Goal: Information Seeking & Learning: Learn about a topic

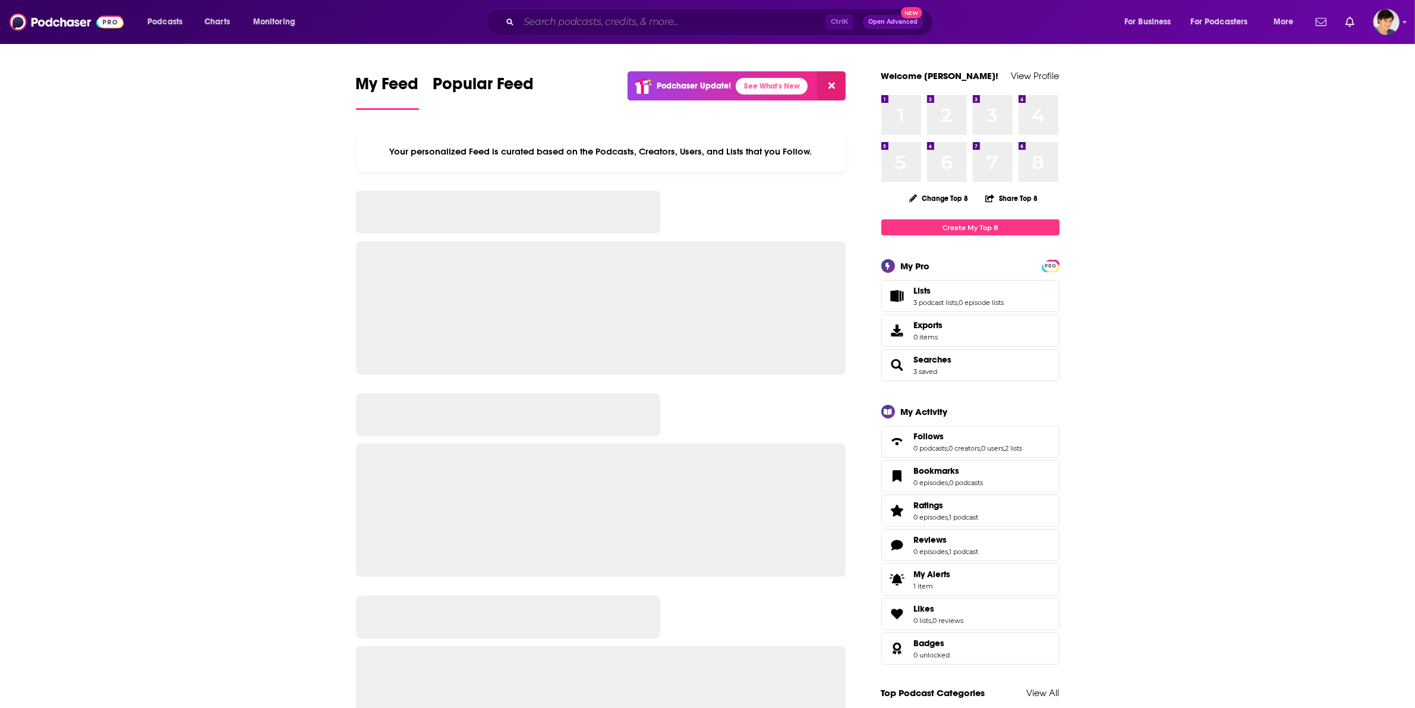
click at [710, 22] on input "Search podcasts, credits, & more..." at bounding box center [672, 21] width 307 height 19
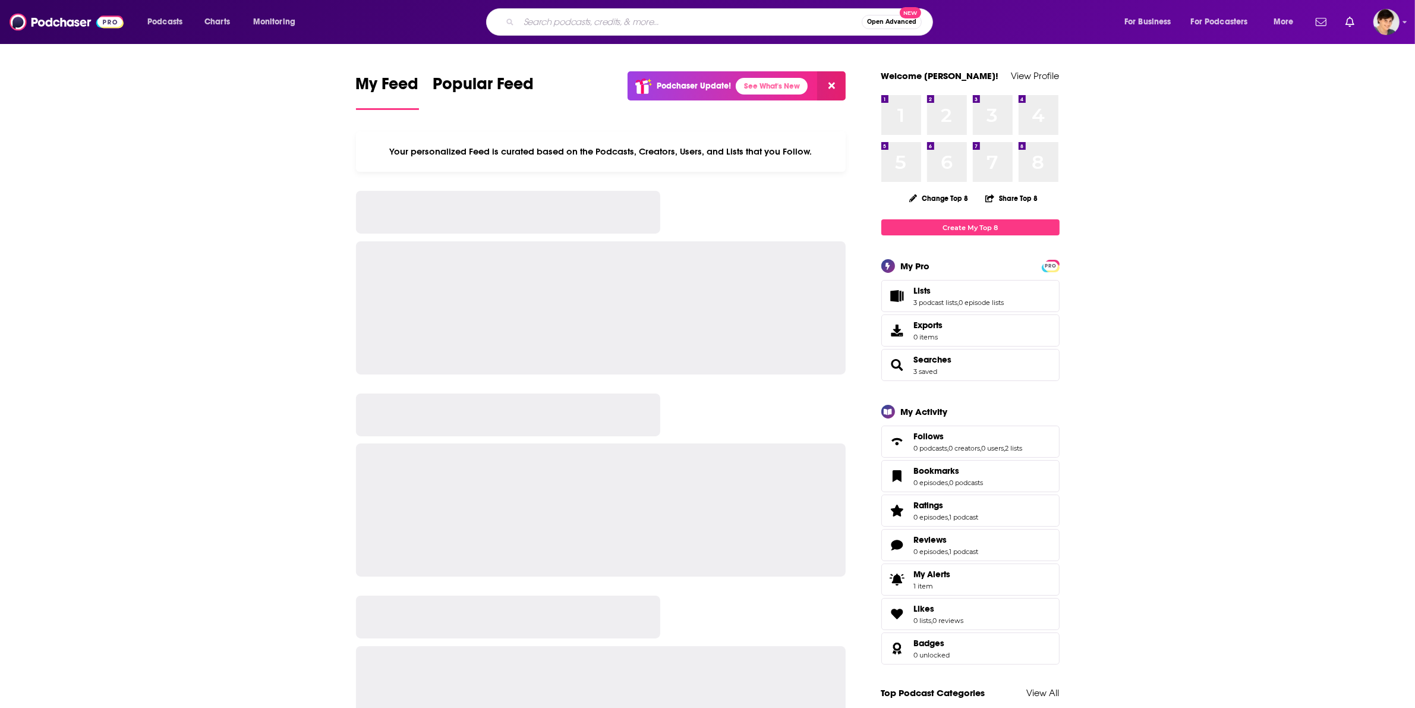
paste input "[URL][DOMAIN_NAME]"
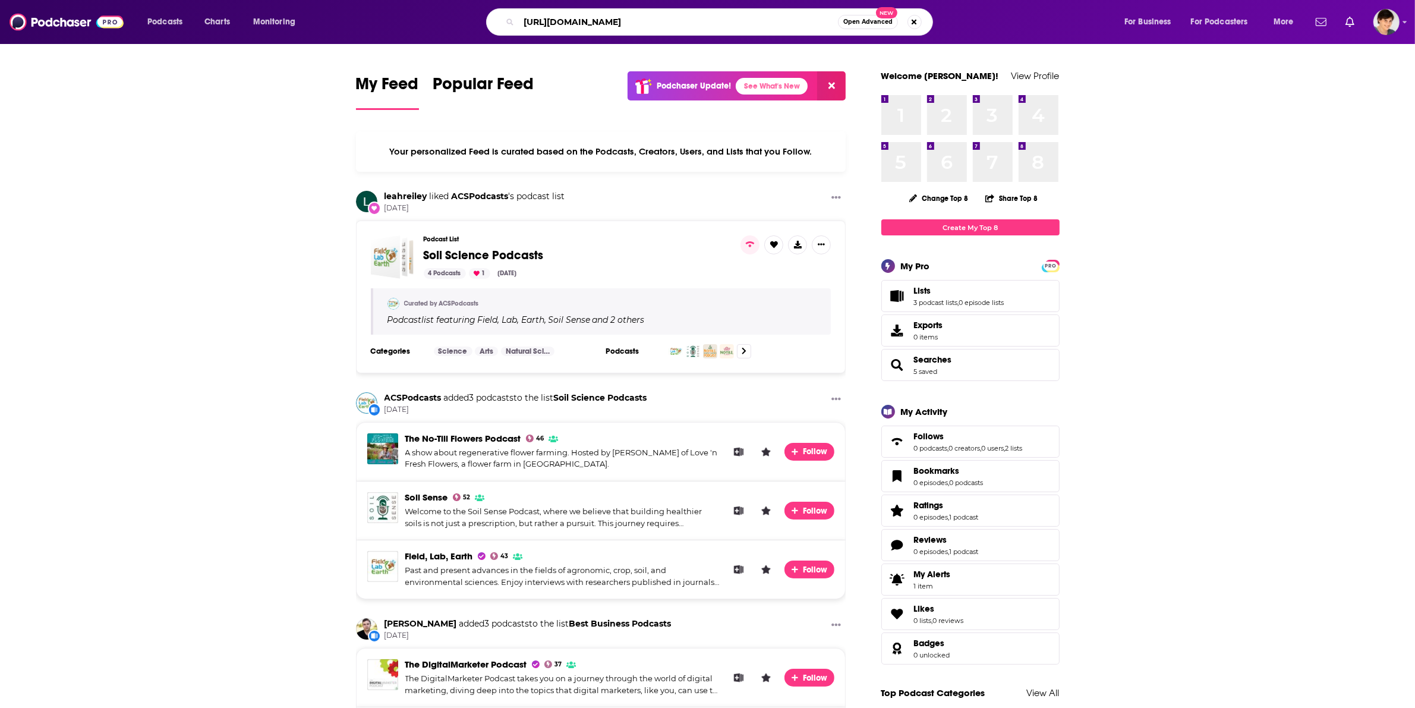
click at [562, 15] on input "[URL][DOMAIN_NAME]" at bounding box center [678, 21] width 319 height 19
paste input "Software Leaders UNCENSORED"
type input "Software Leaders UNCENSORED"
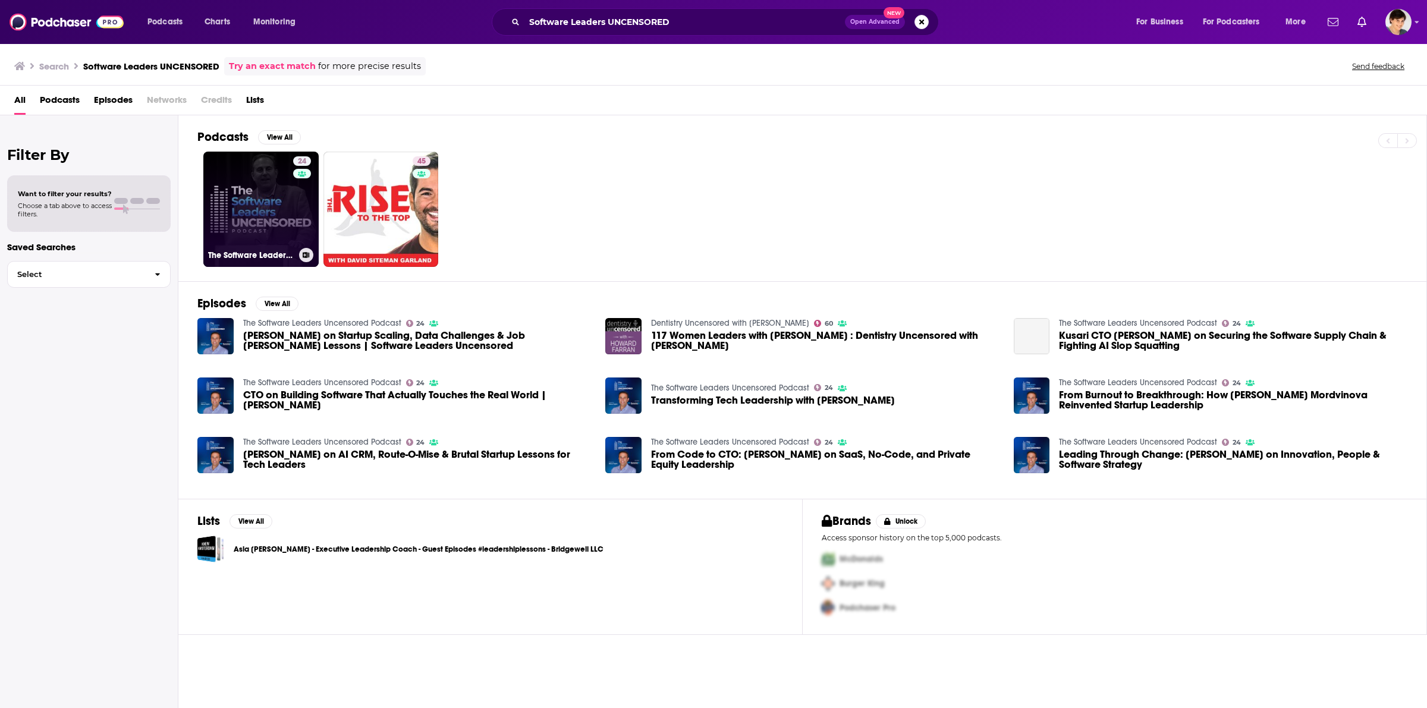
click at [263, 215] on link "24 The Software Leaders Uncensored Podcast" at bounding box center [260, 209] width 115 height 115
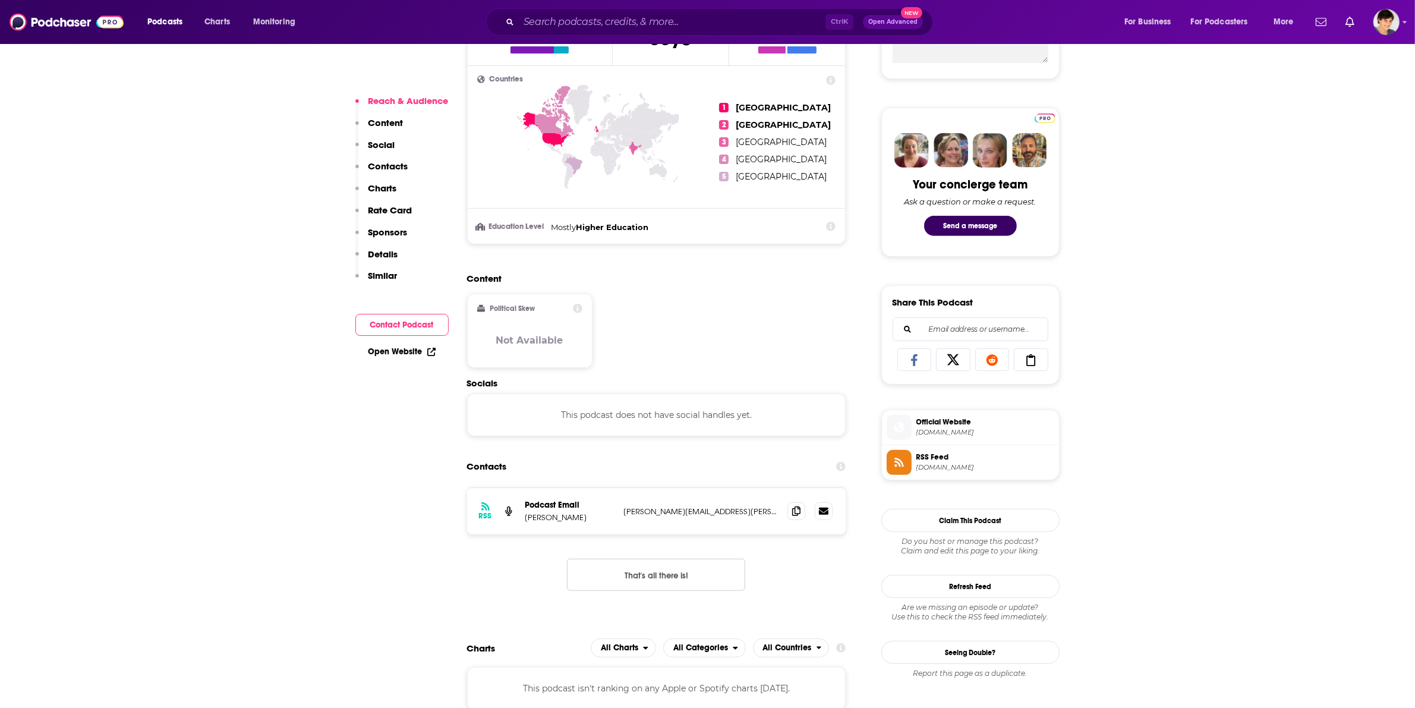
scroll to position [594, 0]
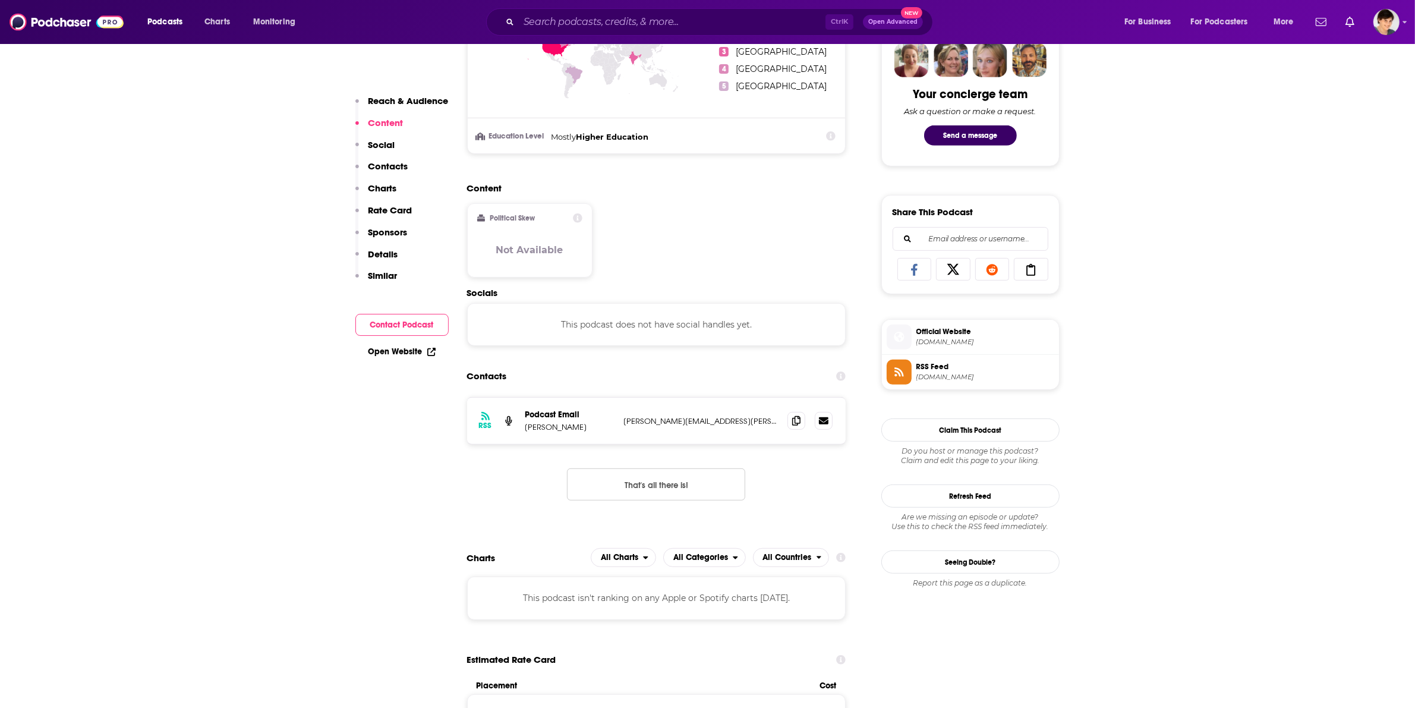
click at [956, 347] on span "[DOMAIN_NAME]" at bounding box center [986, 342] width 138 height 9
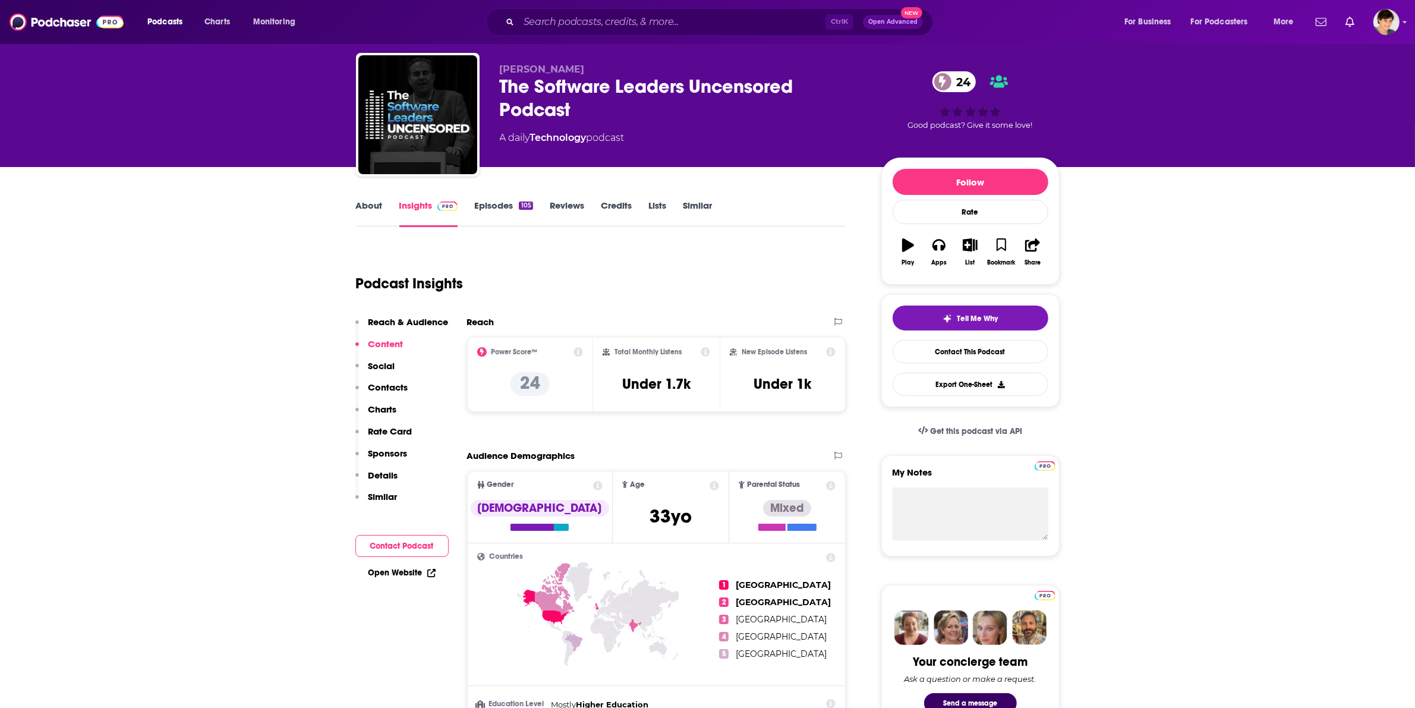
scroll to position [0, 0]
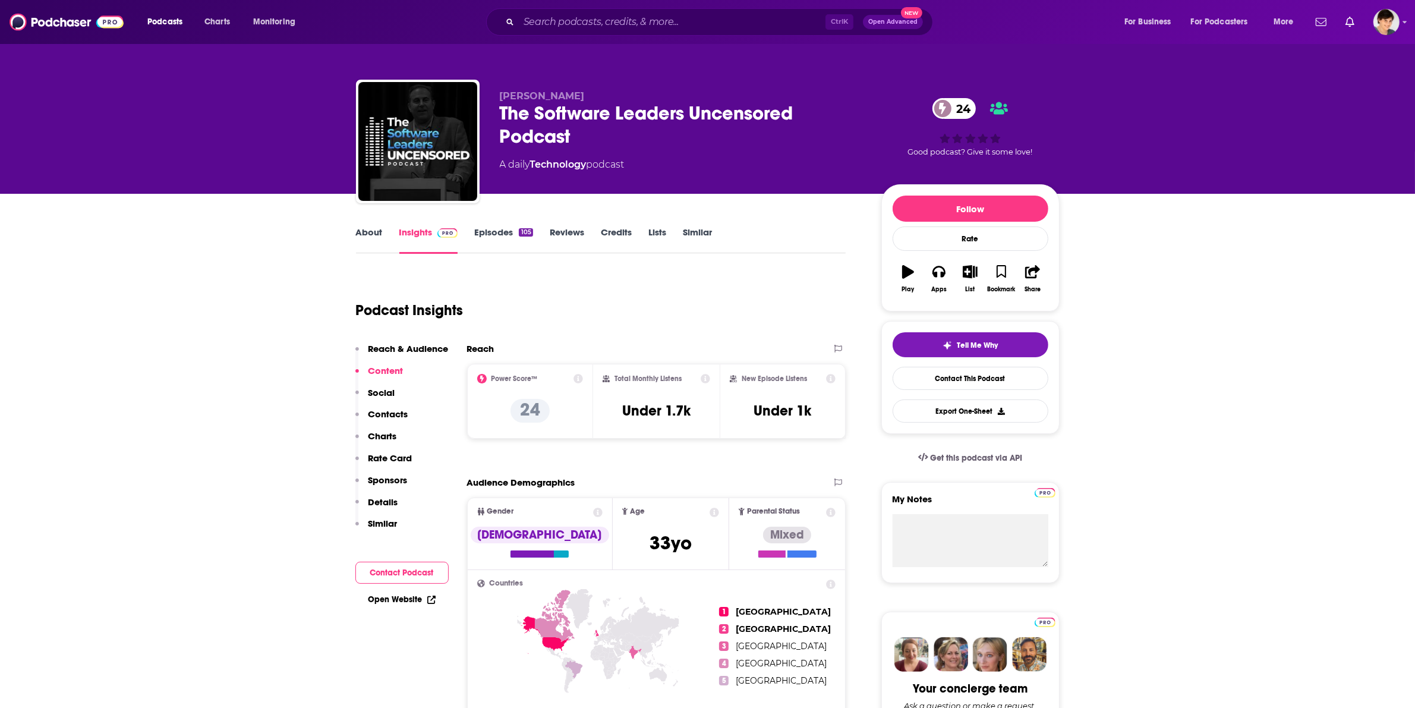
click at [363, 238] on link "About" at bounding box center [369, 239] width 27 height 27
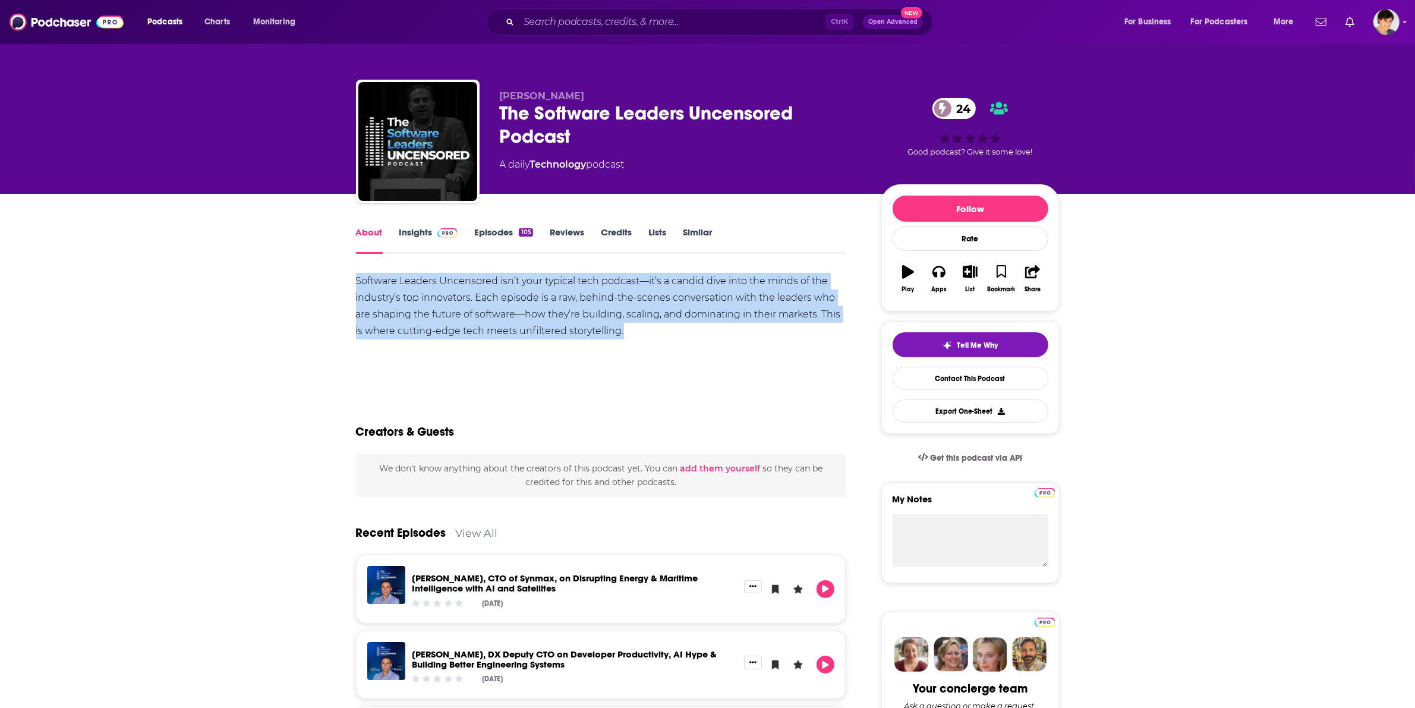
drag, startPoint x: 654, startPoint y: 325, endPoint x: 348, endPoint y: 276, distance: 309.9
copy div "Software Leaders Uncensored isn’t your typical tech podcast—it’s a candid dive …"
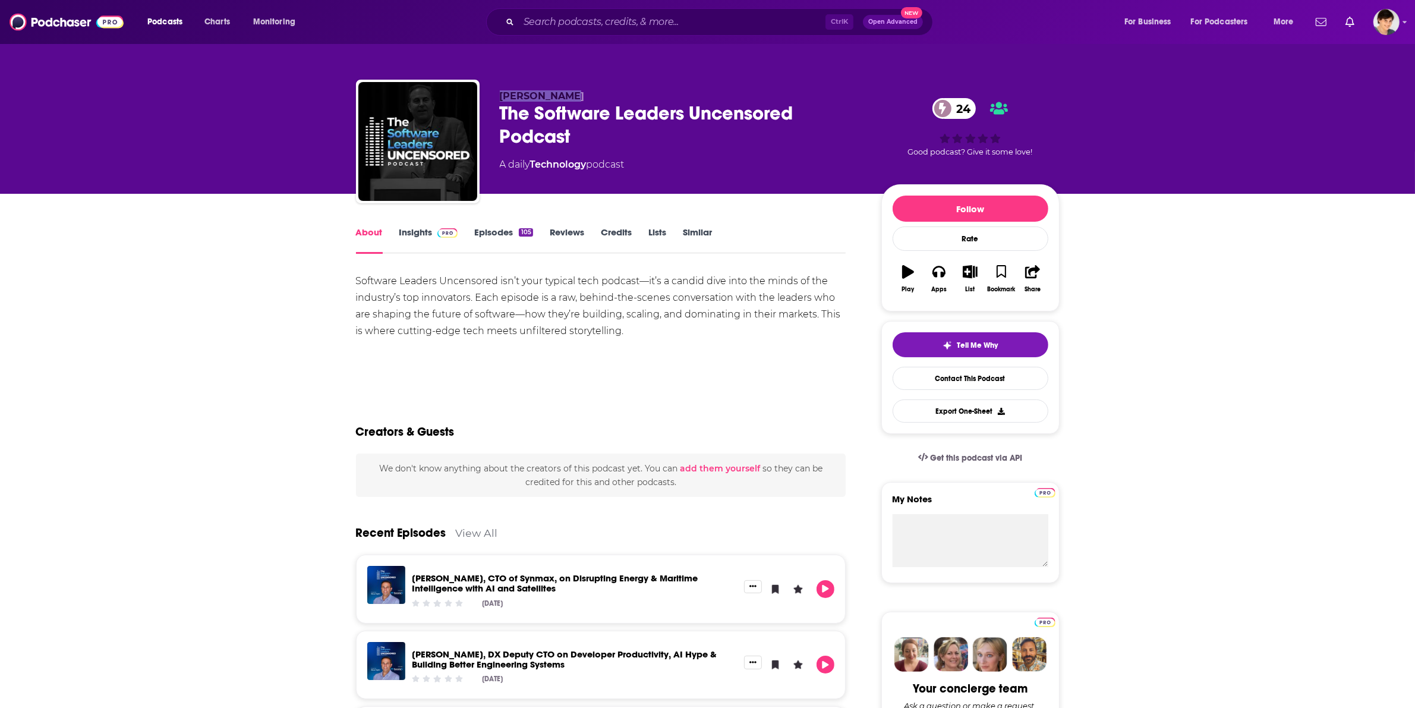
drag, startPoint x: 509, startPoint y: 92, endPoint x: 584, endPoint y: 98, distance: 75.1
click at [584, 98] on div "[PERSON_NAME] The Software Leaders Uncensored Podcast 24 A daily Technology pod…" at bounding box center [708, 144] width 704 height 128
copy span "[PERSON_NAME]"
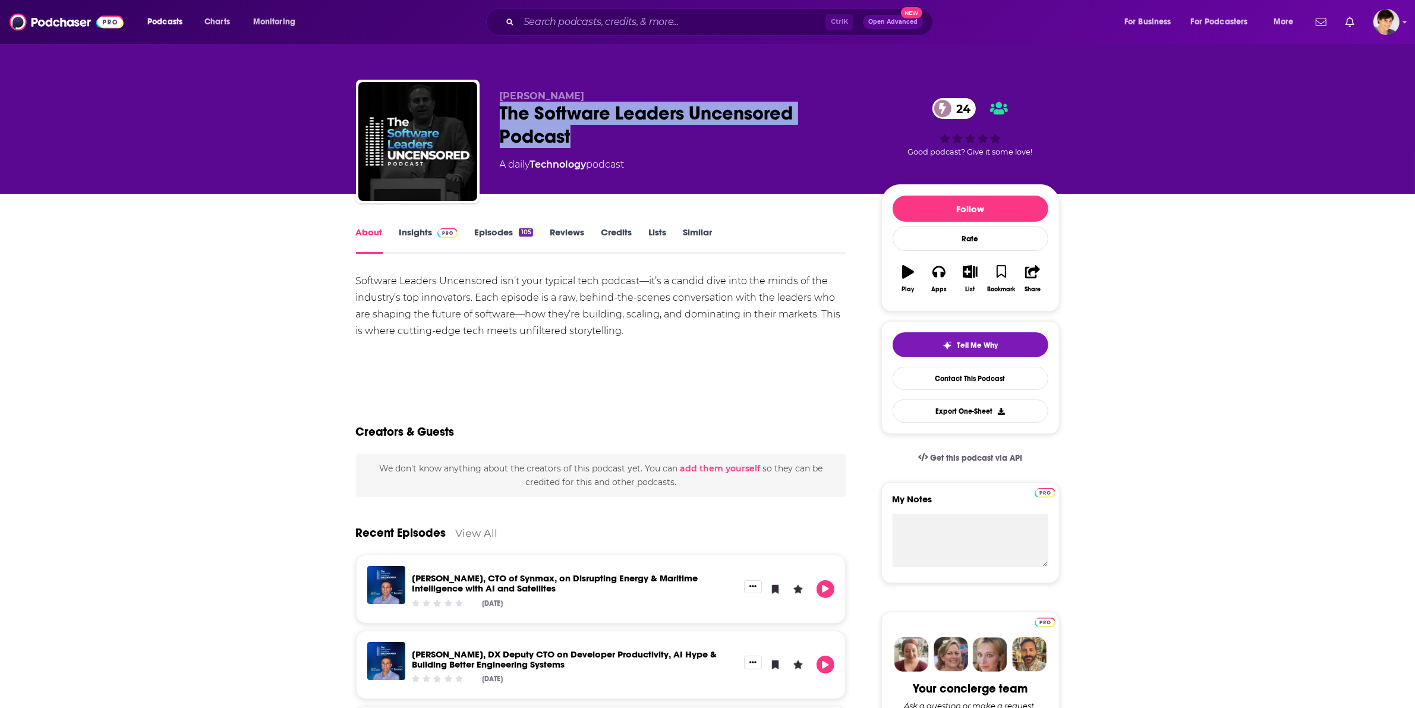
drag, startPoint x: 495, startPoint y: 109, endPoint x: 581, endPoint y: 134, distance: 90.5
click at [581, 134] on div "[PERSON_NAME] The Software Leaders Uncensored Podcast 24 A daily Technology pod…" at bounding box center [708, 144] width 704 height 128
copy h1 "The Software Leaders Uncensored Podcast"
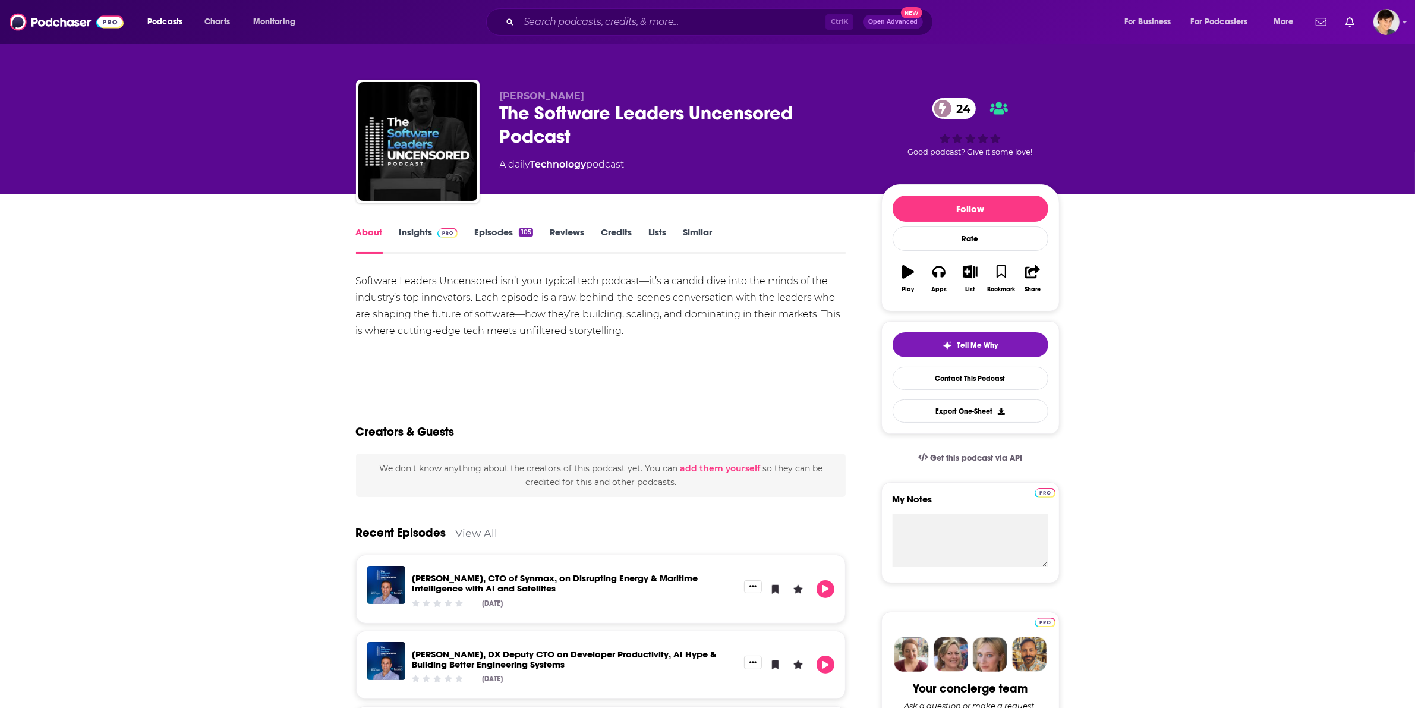
click at [678, 338] on div "Software Leaders Uncensored isn’t your typical tech podcast—it’s a candid dive …" at bounding box center [601, 306] width 490 height 67
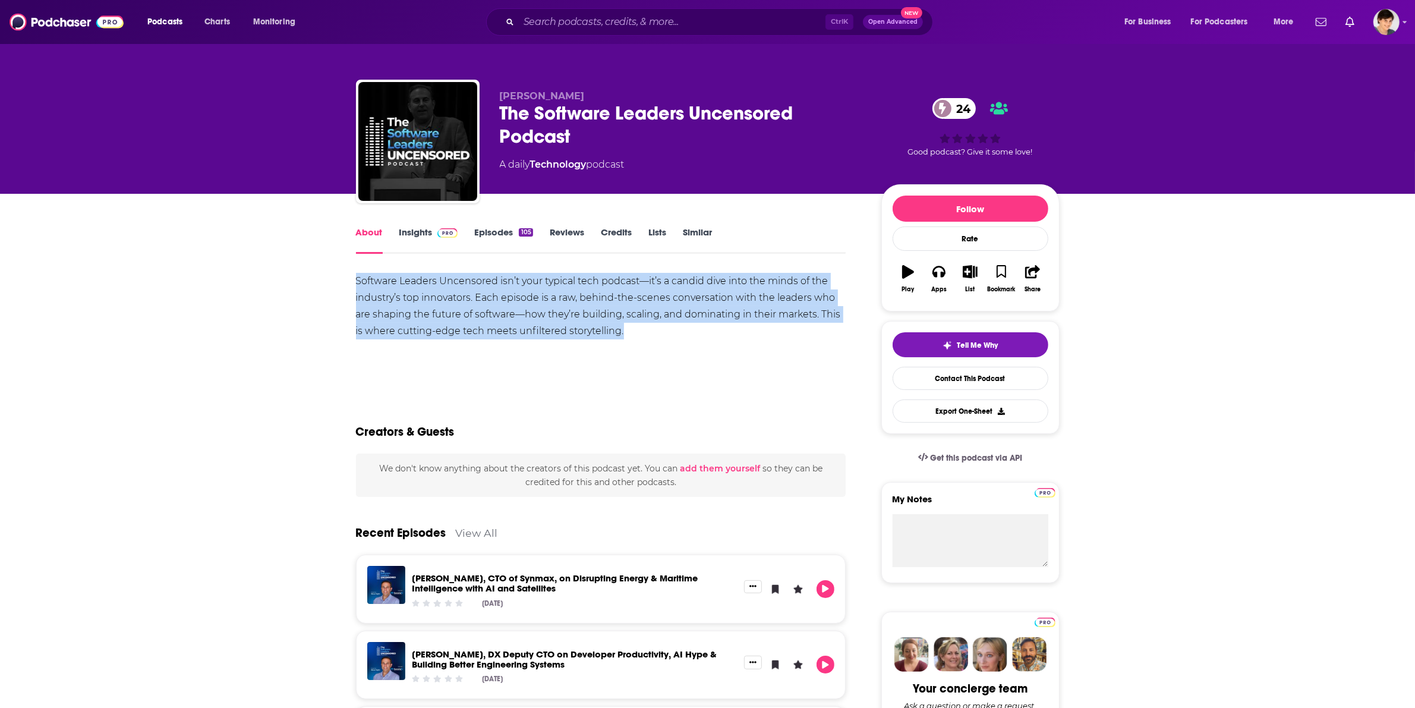
drag, startPoint x: 568, startPoint y: 326, endPoint x: 323, endPoint y: 288, distance: 247.7
copy div "Software Leaders Uncensored isn’t your typical tech podcast—it’s a candid dive …"
